Goal: Check status

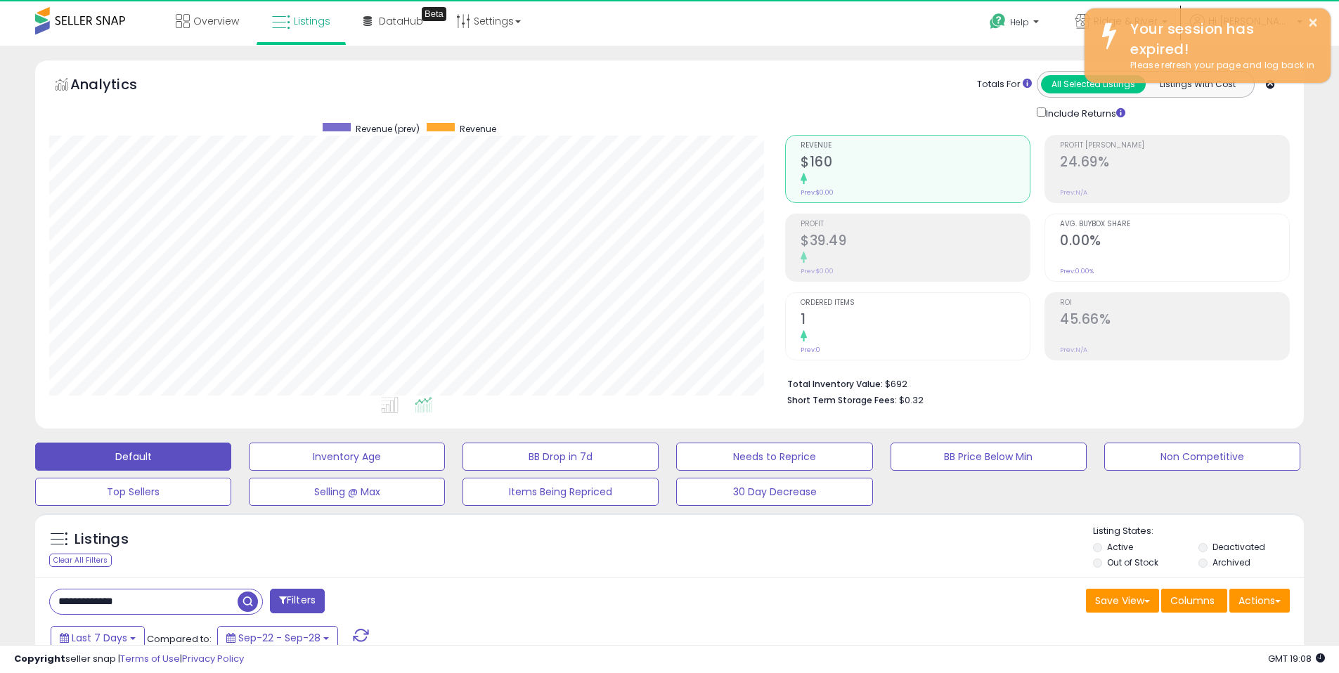
scroll to position [288, 736]
